Goal: Information Seeking & Learning: Learn about a topic

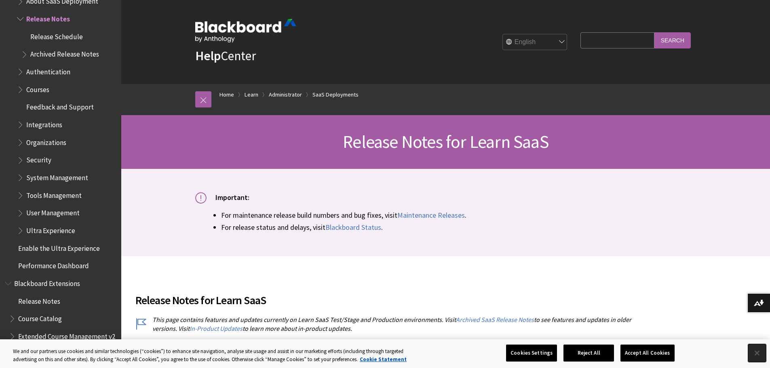
click at [758, 351] on button "Close" at bounding box center [758, 354] width 18 height 18
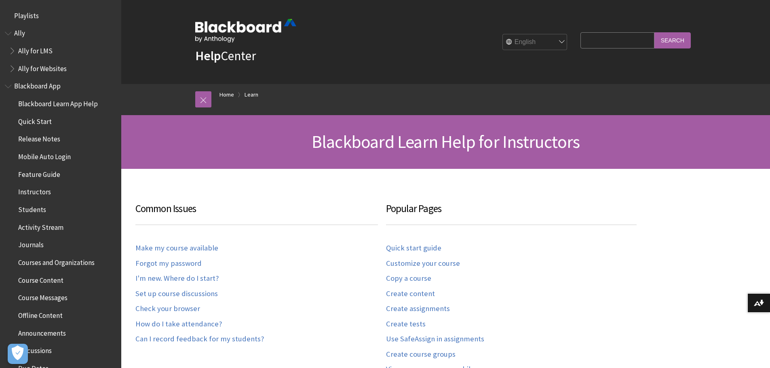
click at [11, 87] on span "Book outline for Blackboard App Help" at bounding box center [9, 85] width 8 height 10
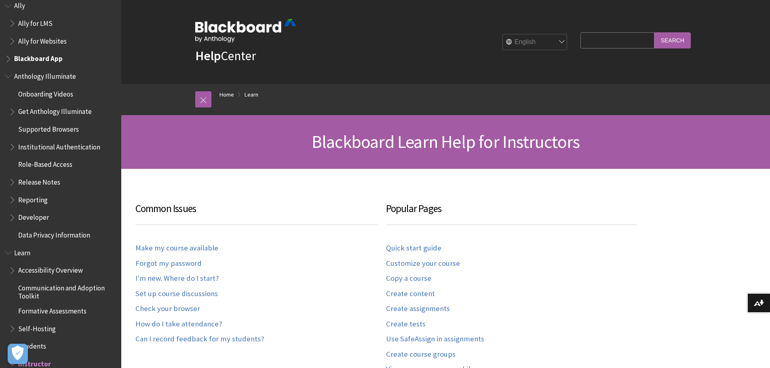
scroll to position [40, 0]
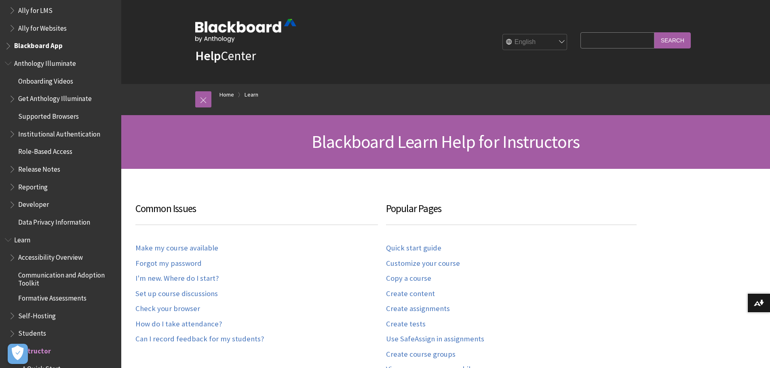
click at [22, 241] on span "Learn" at bounding box center [22, 238] width 16 height 11
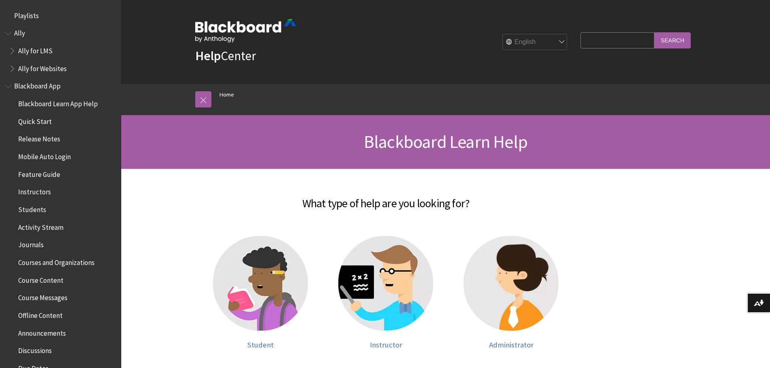
scroll to position [686, 0]
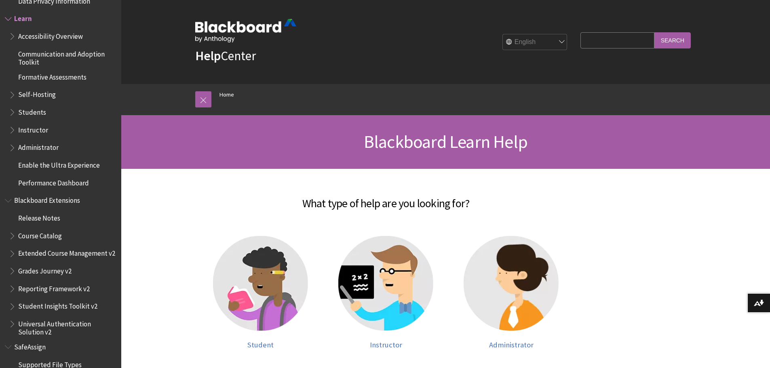
click at [755, 46] on div "Help Center English عربية Català Cymraeg Deutsch Español Suomi Français עברית I…" at bounding box center [445, 42] width 649 height 84
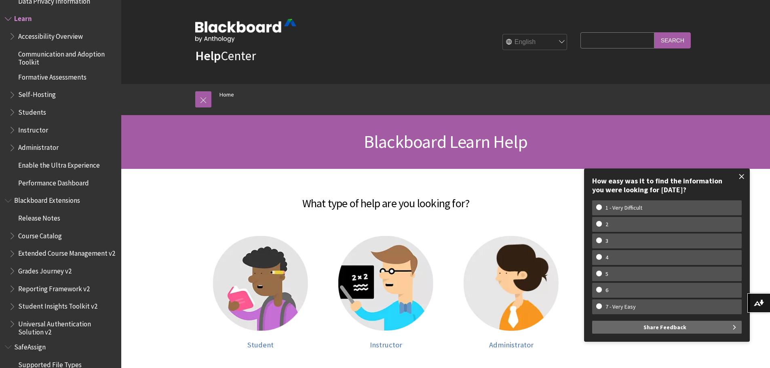
click at [737, 179] on span at bounding box center [742, 176] width 17 height 17
